Goal: Check status

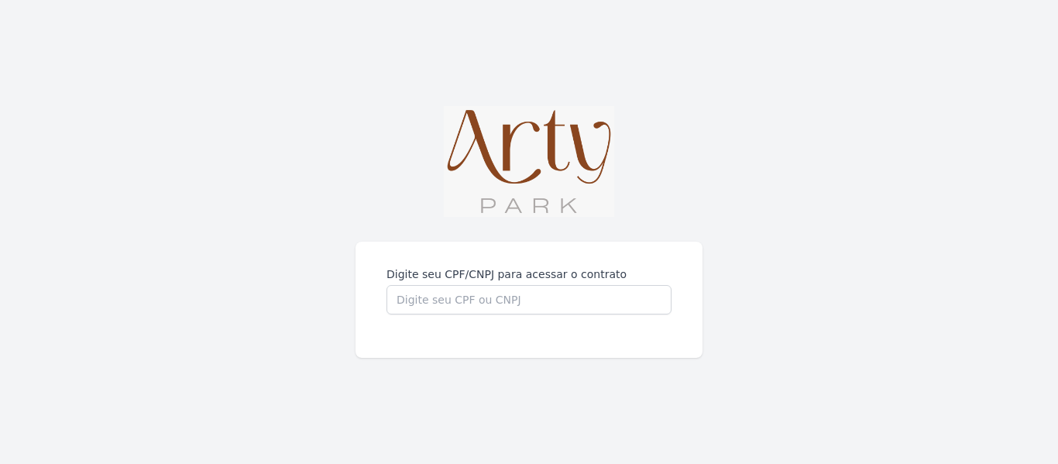
click at [471, 293] on input "Digite seu CPF/CNPJ para acessar o contrato" at bounding box center [528, 299] width 285 height 29
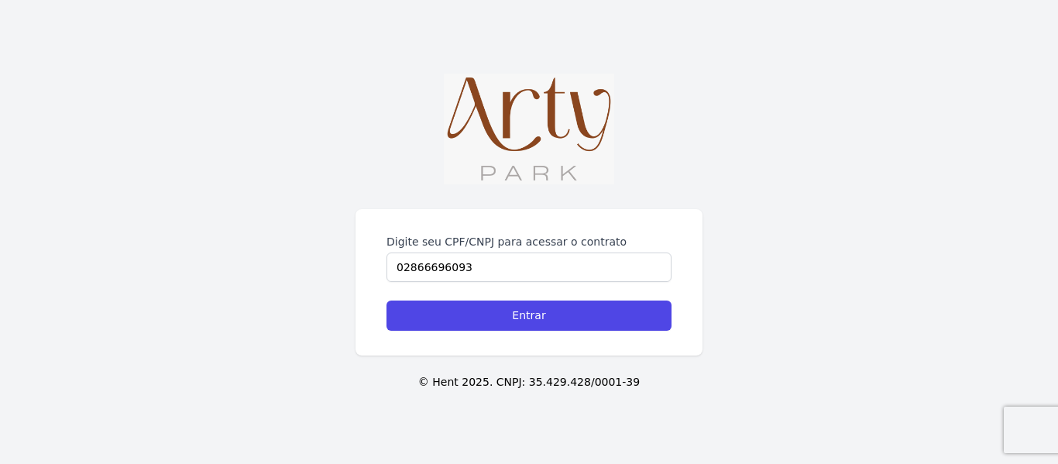
type input "02866696093"
click at [386, 300] on input "Entrar" at bounding box center [528, 315] width 285 height 30
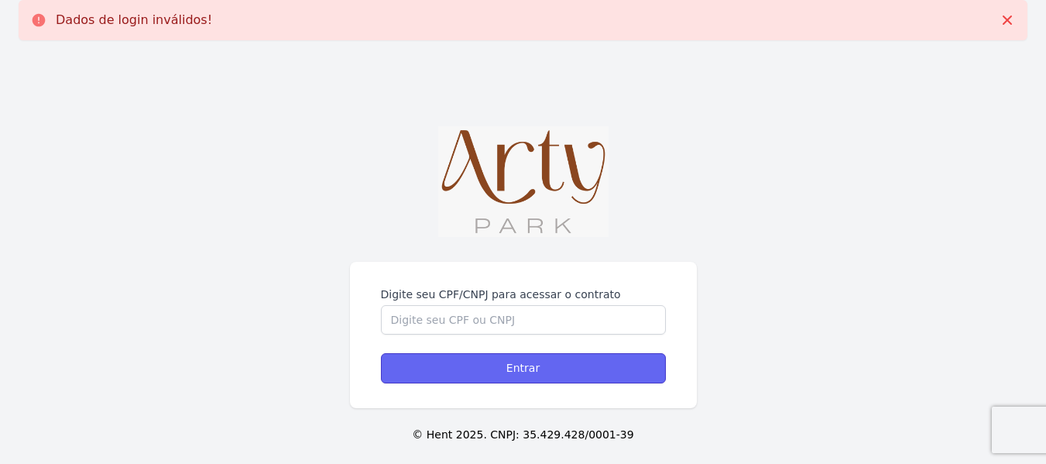
click at [538, 371] on input "Entrar" at bounding box center [523, 368] width 285 height 30
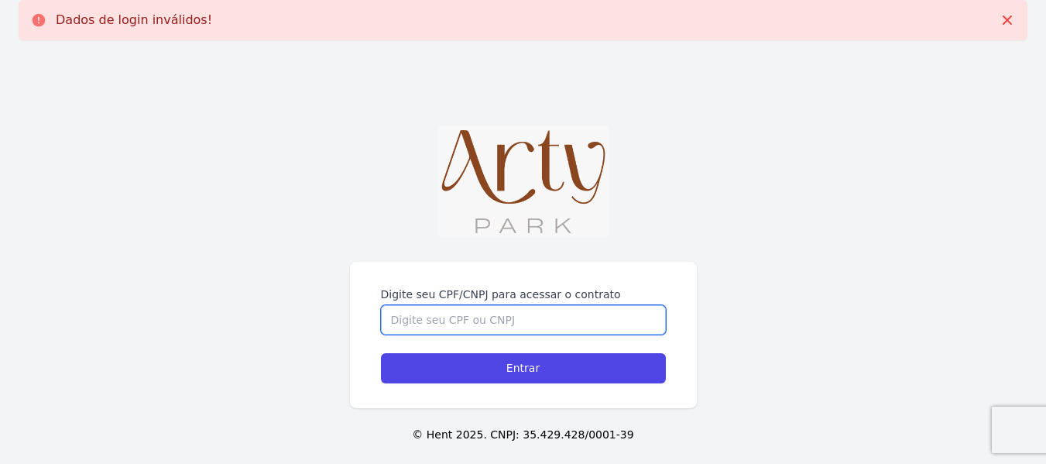
click at [477, 324] on input "Digite seu CPF/CNPJ para acessar o contrato" at bounding box center [523, 319] width 285 height 29
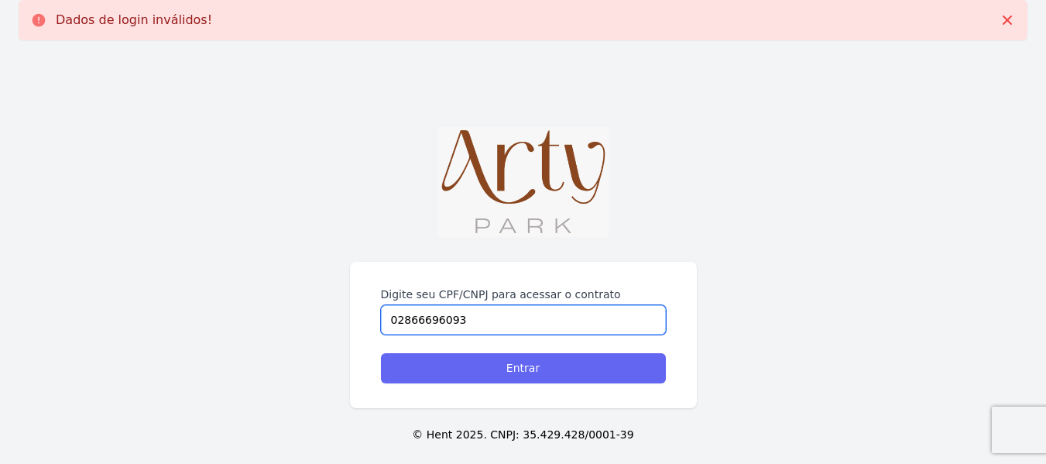
type input "02866696093"
click at [523, 375] on input "Entrar" at bounding box center [523, 368] width 285 height 30
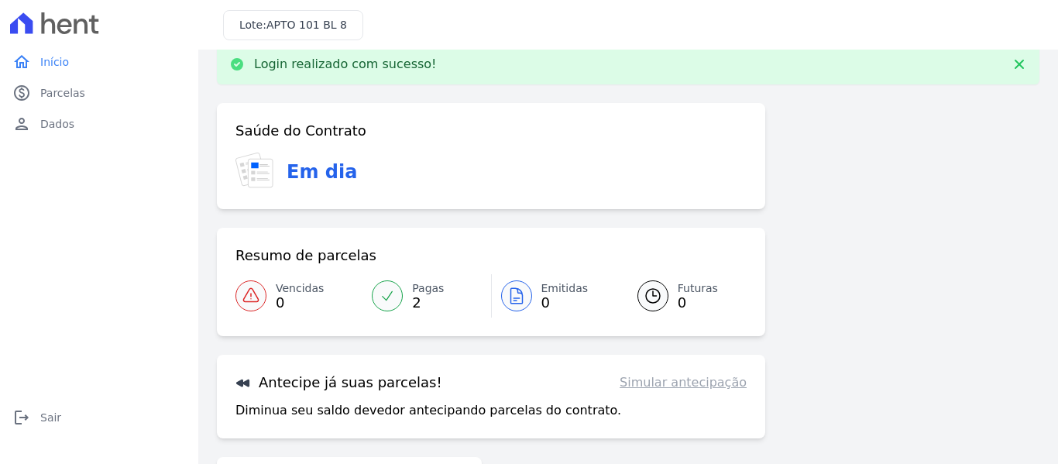
scroll to position [127, 0]
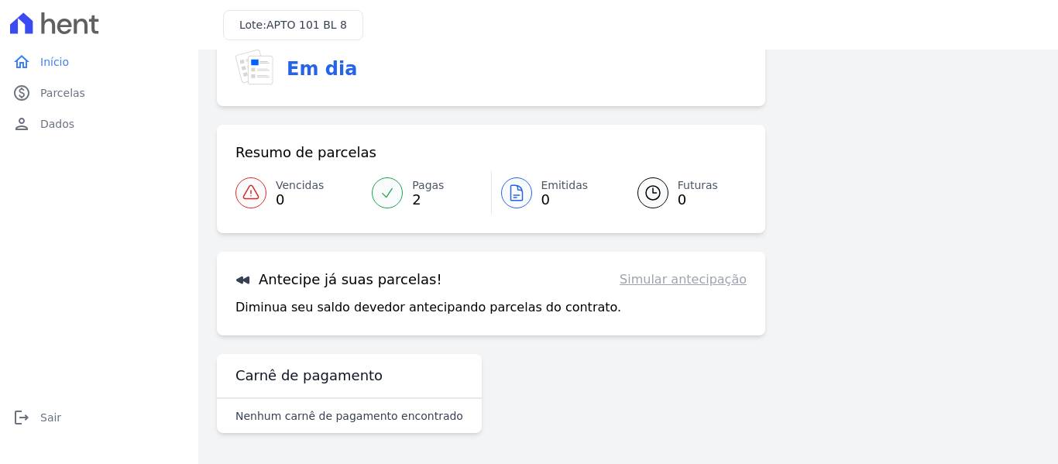
click at [678, 203] on span "0" at bounding box center [698, 200] width 40 height 12
